Goal: Navigation & Orientation: Find specific page/section

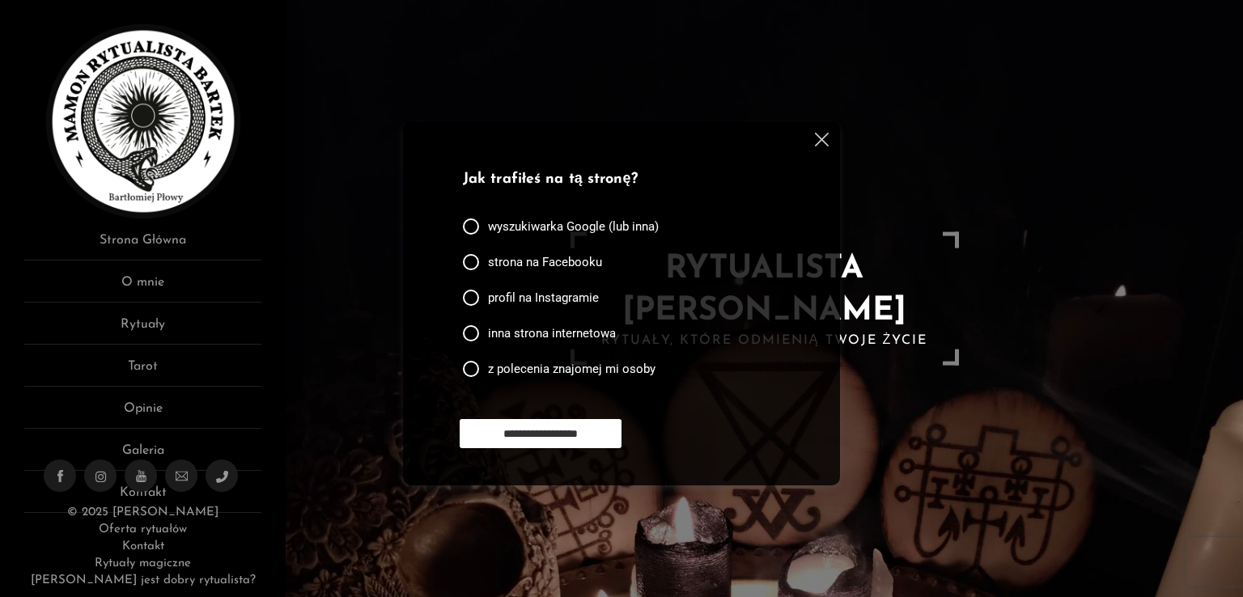
click at [824, 140] on img at bounding box center [822, 140] width 14 height 14
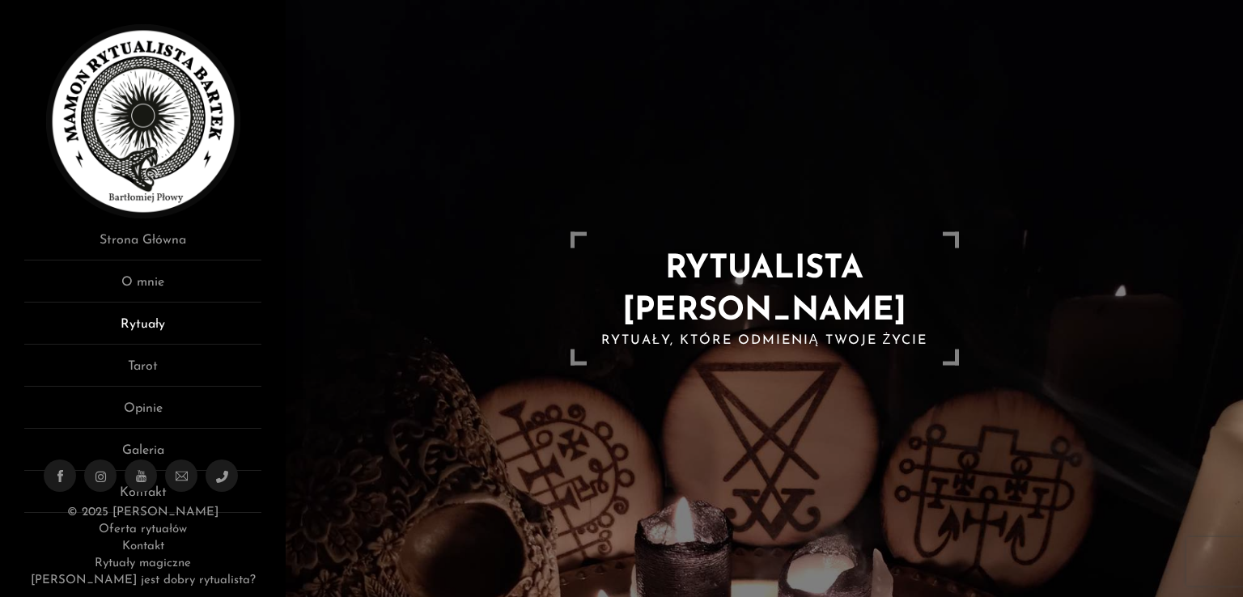
click at [155, 331] on link "Rytuały" at bounding box center [142, 330] width 237 height 30
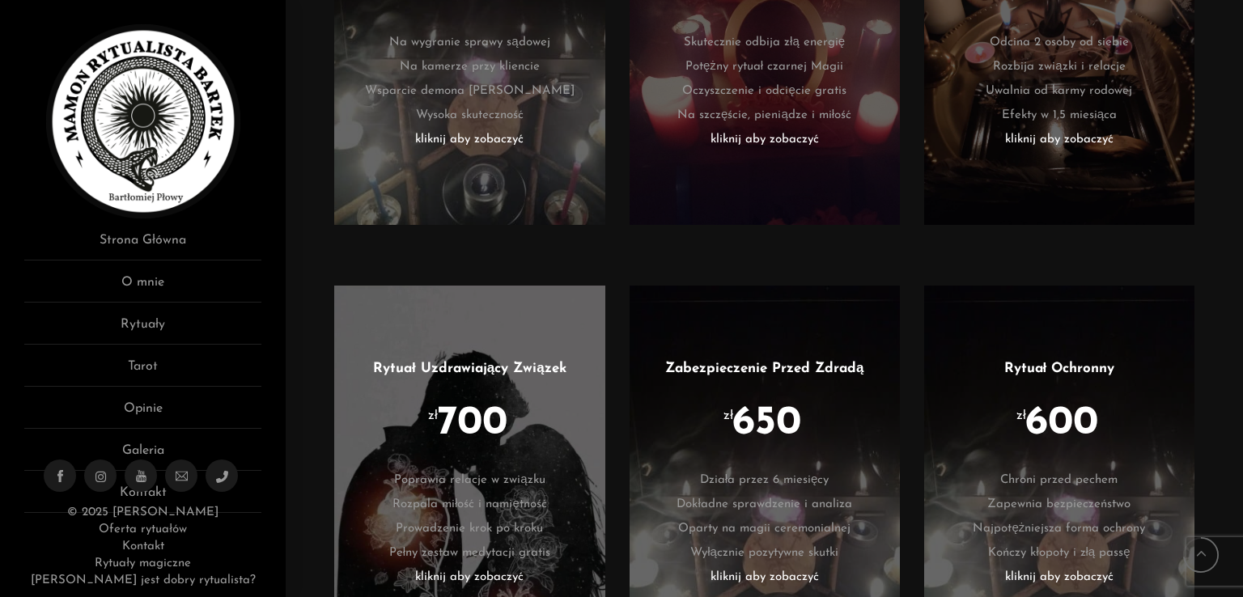
scroll to position [3074, 0]
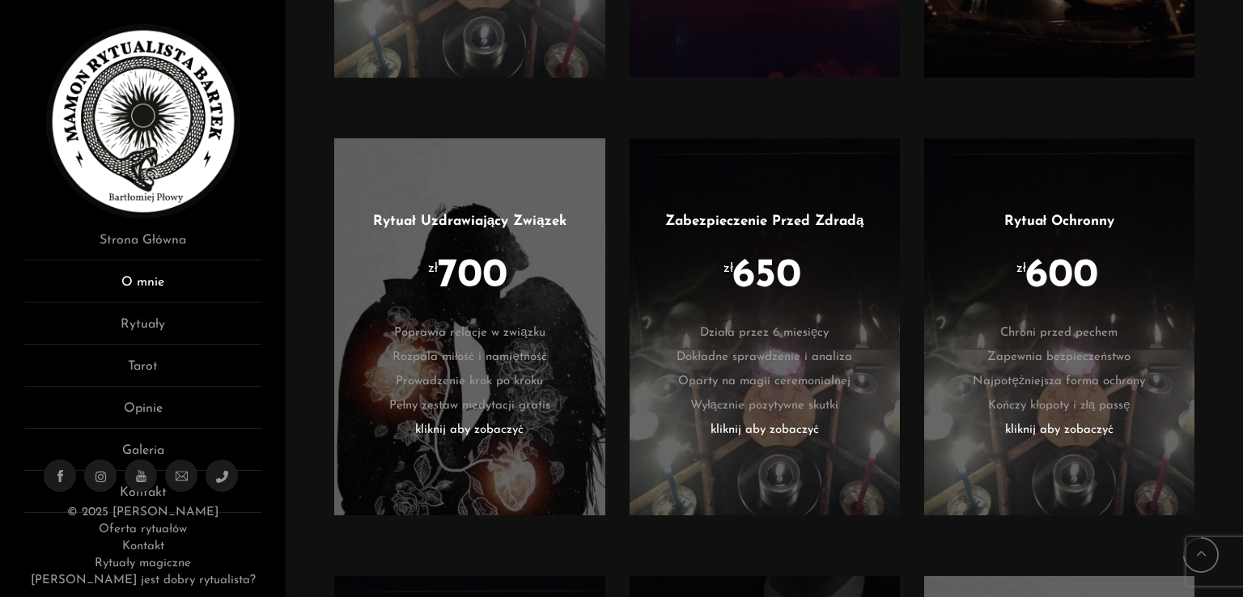
click at [155, 285] on link "O mnie" at bounding box center [142, 288] width 237 height 30
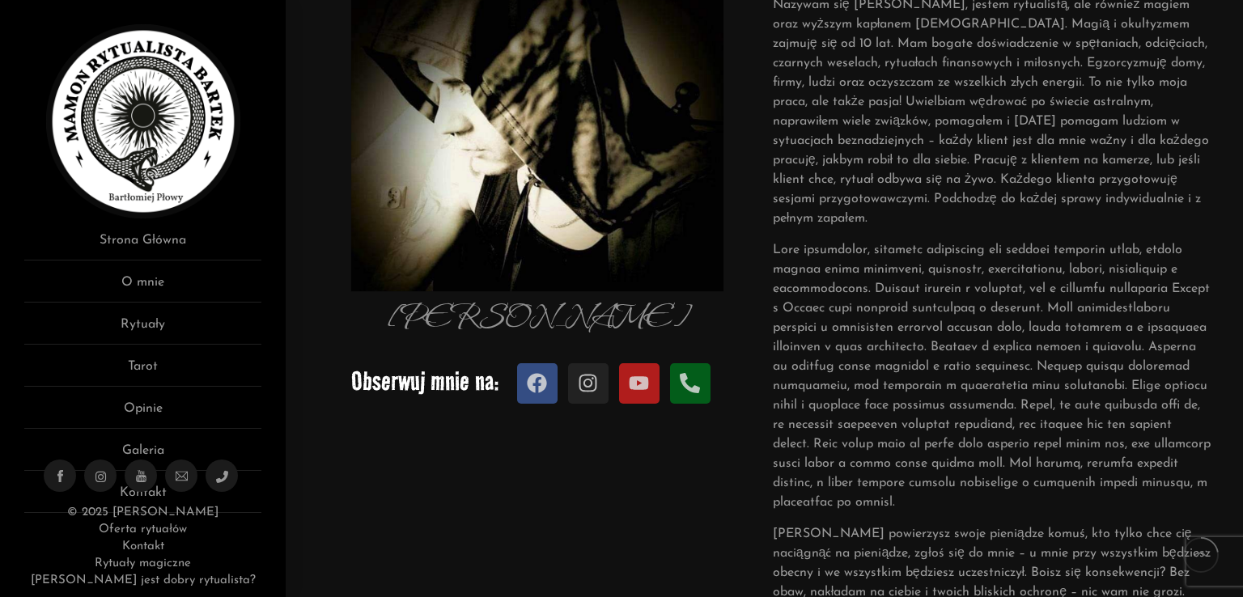
scroll to position [243, 0]
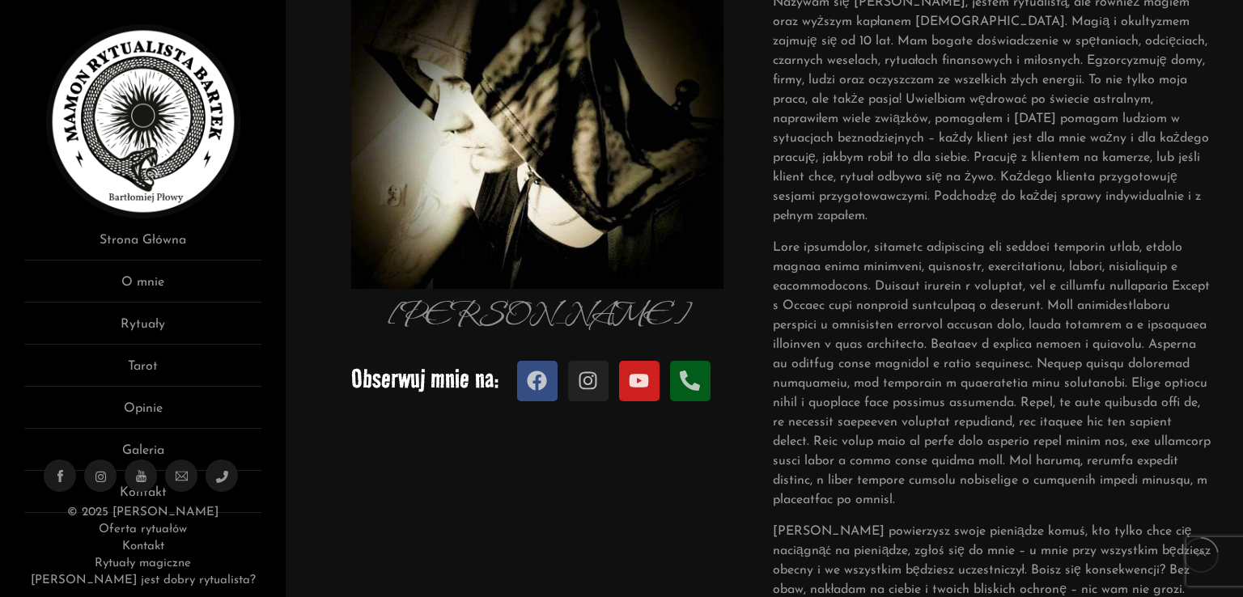
click at [650, 383] on link "Youtube" at bounding box center [639, 381] width 40 height 40
click at [524, 383] on link "Facebook" at bounding box center [537, 381] width 40 height 40
